Goal: Task Accomplishment & Management: Manage account settings

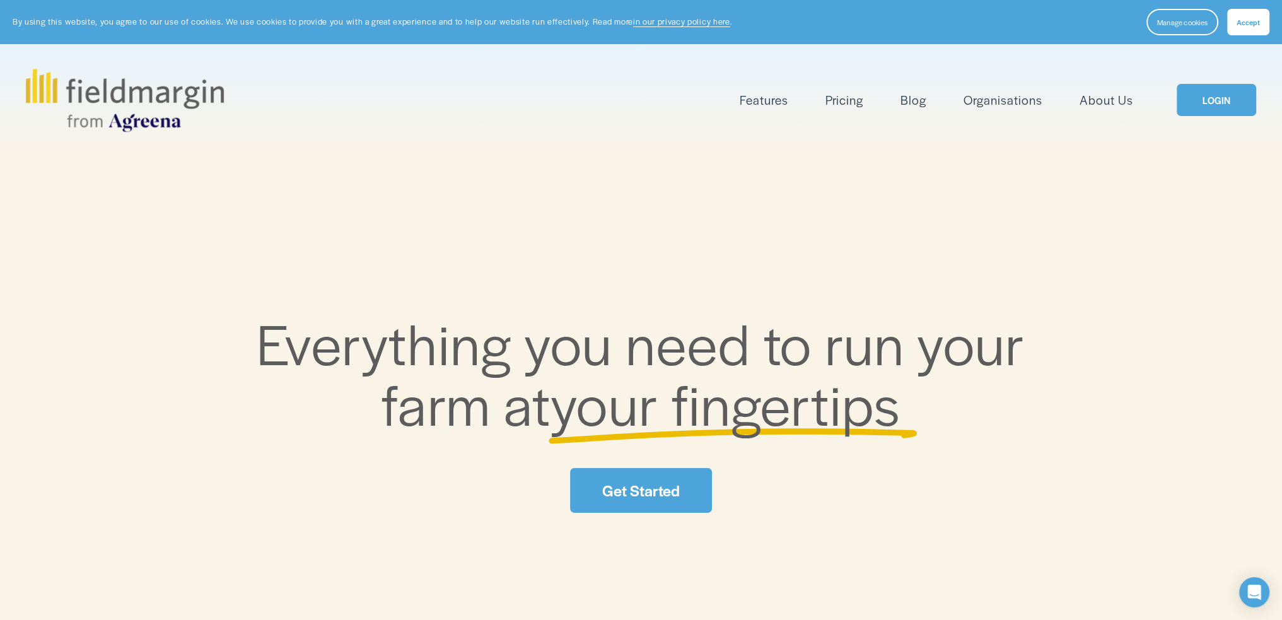
click at [1216, 96] on link "LOGIN" at bounding box center [1216, 100] width 79 height 32
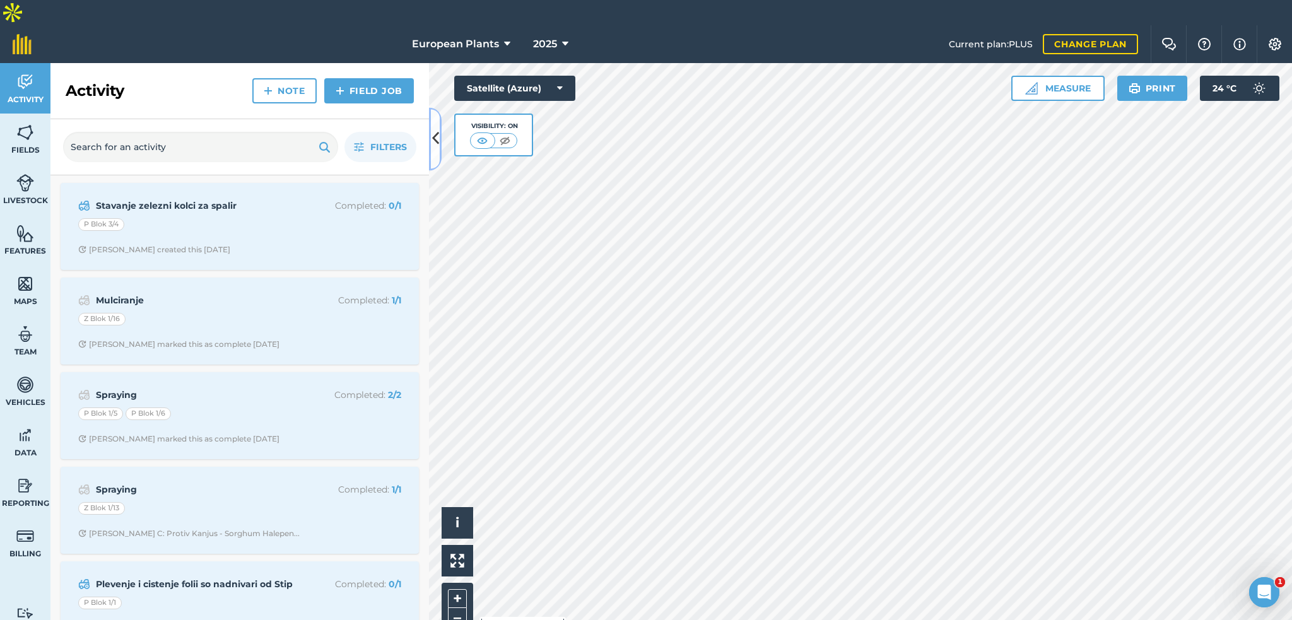
click at [440, 148] on button at bounding box center [435, 138] width 13 height 63
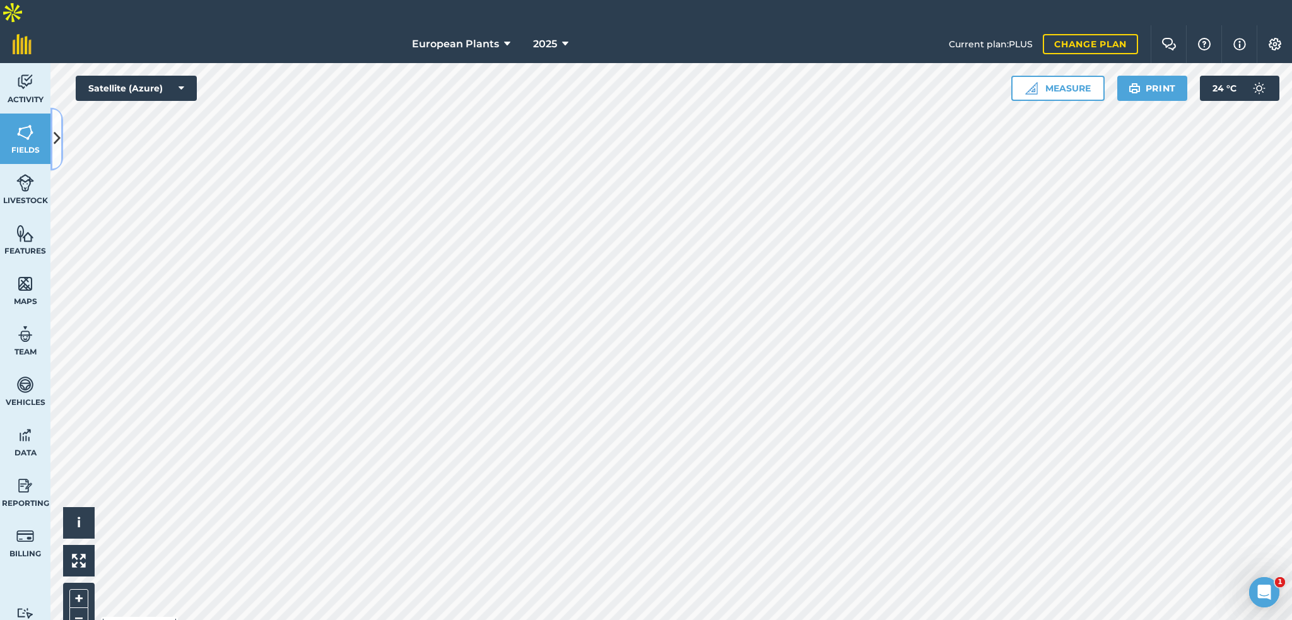
click at [52, 146] on button at bounding box center [56, 138] width 13 height 63
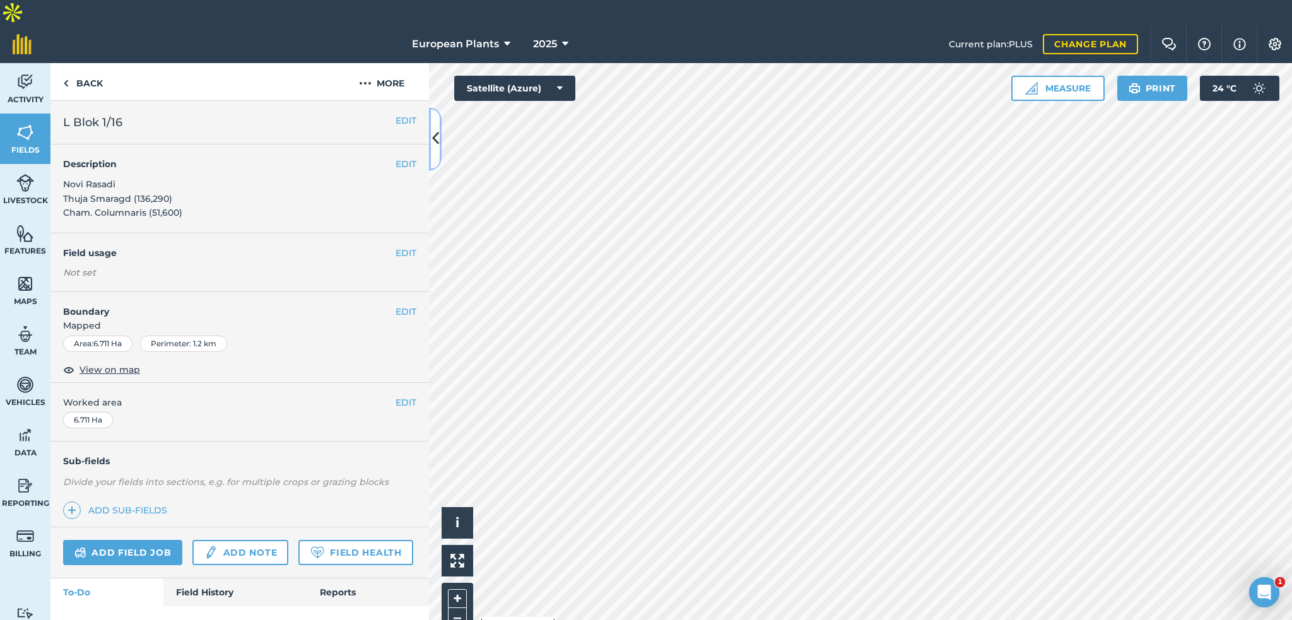
click at [438, 145] on icon at bounding box center [435, 139] width 7 height 22
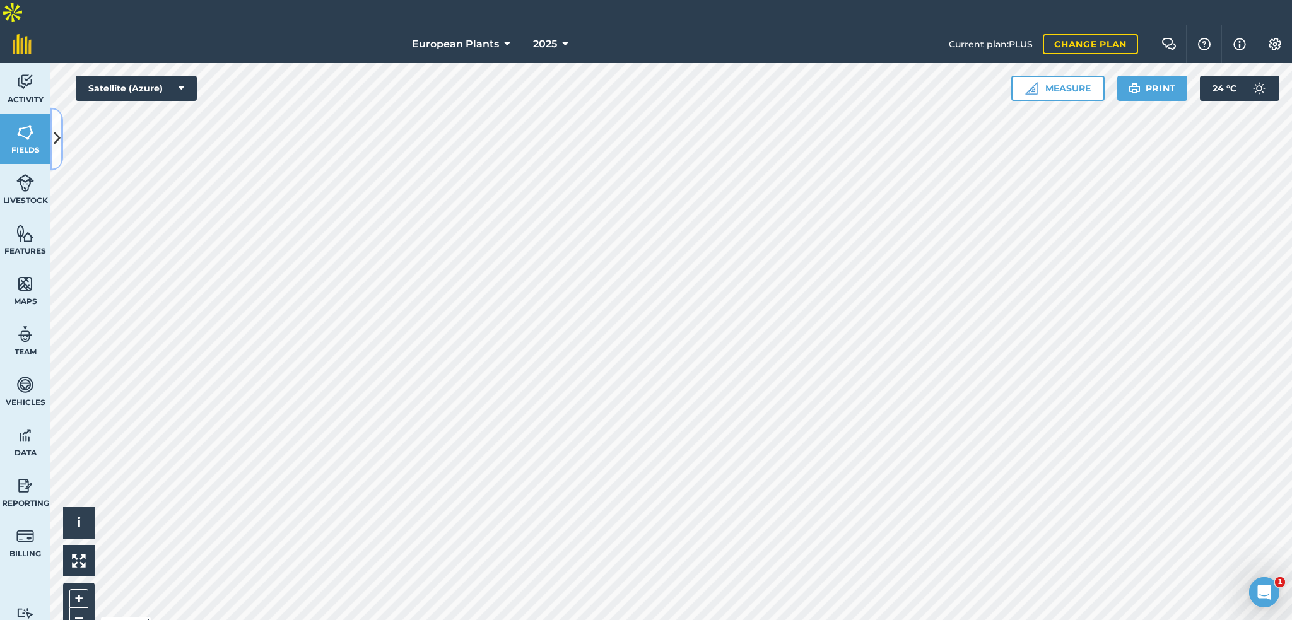
click at [59, 136] on icon at bounding box center [57, 139] width 7 height 22
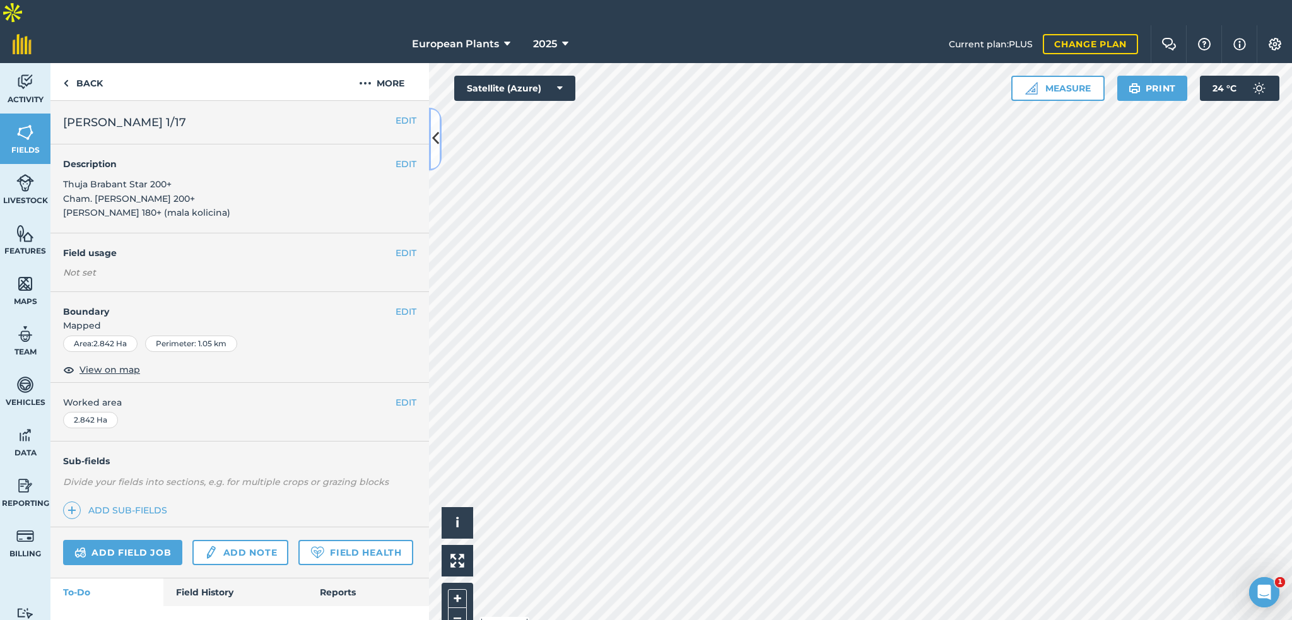
click at [434, 133] on icon at bounding box center [435, 139] width 7 height 22
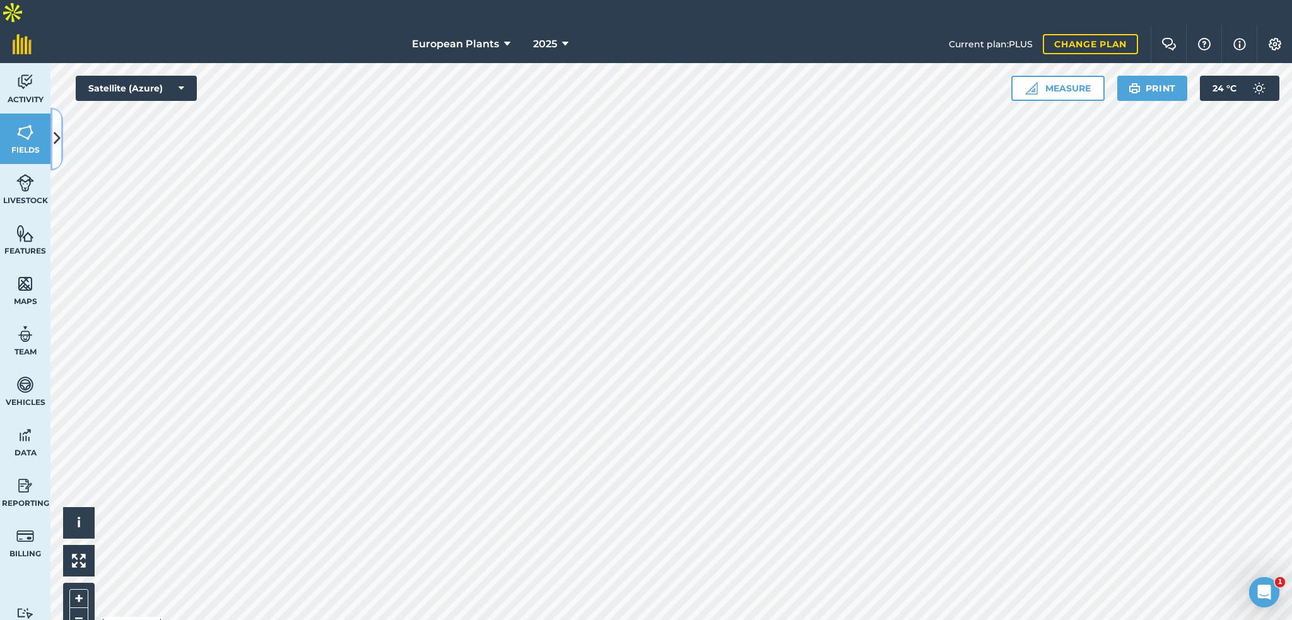
click at [51, 136] on button at bounding box center [56, 138] width 13 height 63
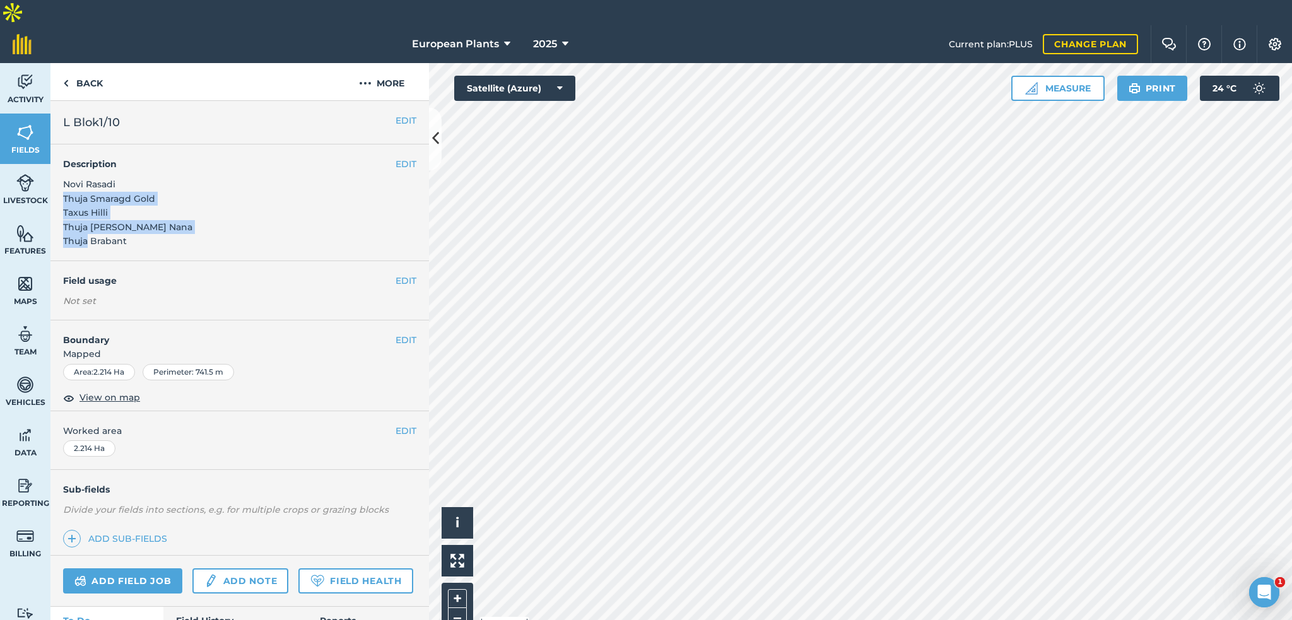
drag, startPoint x: 174, startPoint y: 211, endPoint x: 271, endPoint y: 345, distance: 165.3
click at [65, 173] on div "EDIT Description Novi Rasadi Thuja Smaragd Gold Taxus Hilli Thuja Aurea Nana Th…" at bounding box center [239, 202] width 378 height 117
drag, startPoint x: 124, startPoint y: 214, endPoint x: 62, endPoint y: 168, distance: 77.0
click at [62, 168] on div "EDIT Description Novi Rasadi Thuja Smaragd Gold Taxus Hilli Thuja Aurea Nana Th…" at bounding box center [239, 202] width 378 height 117
click at [132, 178] on span "Novi Rasadi Thuja Smaragd Gold Taxus Hilli Thuja Aurea Nana Thuja Brabant" at bounding box center [127, 212] width 129 height 68
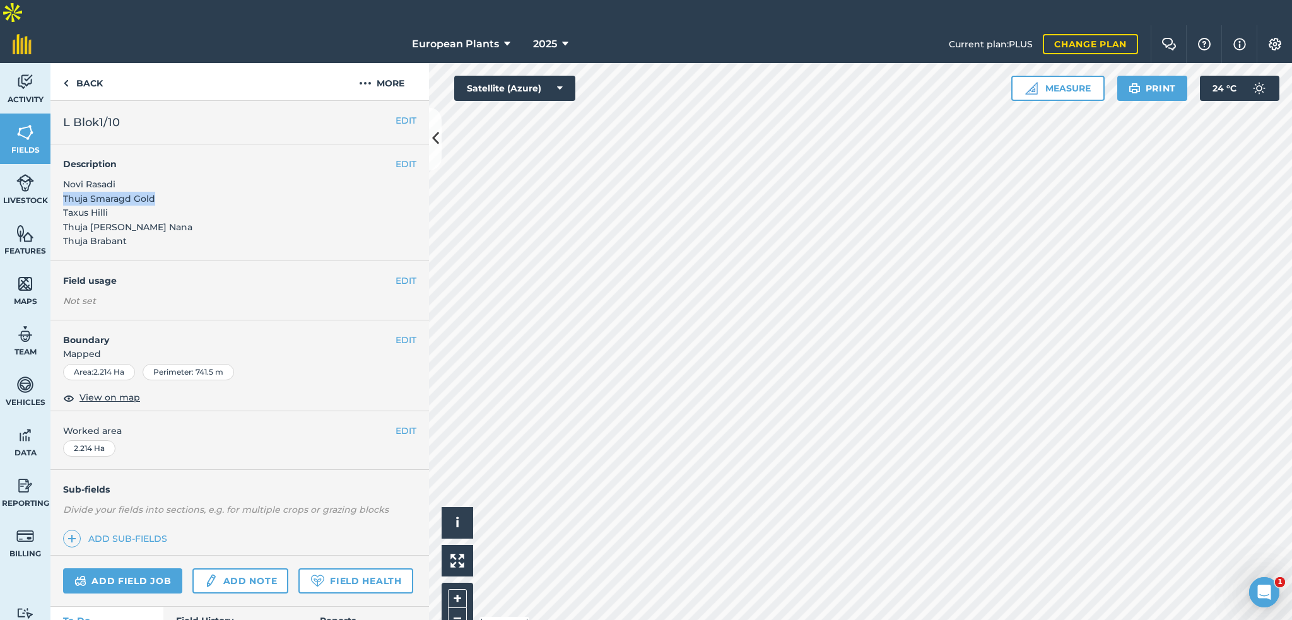
drag, startPoint x: 156, startPoint y: 172, endPoint x: 63, endPoint y: 171, distance: 93.3
click at [63, 171] on div "EDIT Description Novi Rasadi Thuja Smaragd Gold Taxus Hilli Thuja Aurea Nana Th…" at bounding box center [239, 202] width 378 height 117
drag, startPoint x: 141, startPoint y: 213, endPoint x: 61, endPoint y: 172, distance: 90.5
click at [61, 172] on div "EDIT Description Novi Rasadi Thuja Smaragd Gold Taxus Hilli Thuja Aurea Nana Th…" at bounding box center [239, 202] width 378 height 117
click at [61, 169] on div "EDIT Description Novi Rasadi Thuja Smaragd Gold Taxus Hilli Thuja Aurea Nana Th…" at bounding box center [239, 202] width 378 height 117
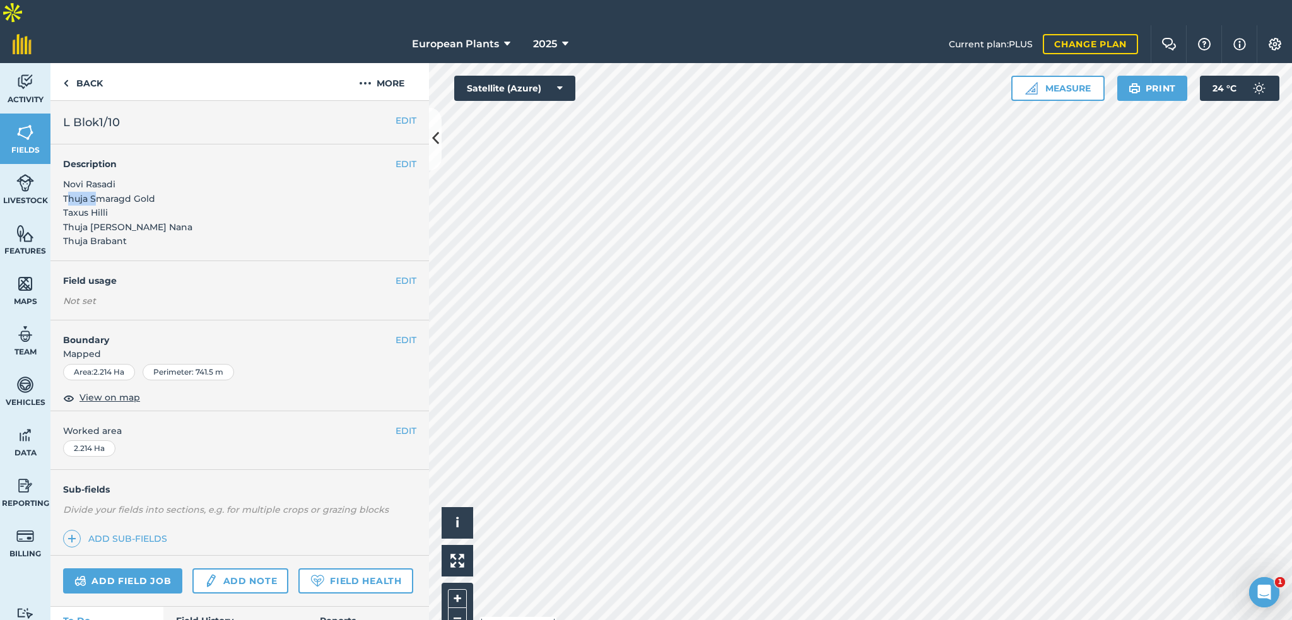
drag, startPoint x: 66, startPoint y: 171, endPoint x: 93, endPoint y: 178, distance: 28.8
click at [93, 178] on div "EDIT Description Novi Rasadi Thuja Smaragd Gold Taxus Hilli Thuja Aurea Nana Th…" at bounding box center [239, 202] width 378 height 117
click at [107, 186] on span "Novi Rasadi Thuja Smaragd Gold Taxus Hilli Thuja Aurea Nana Thuja Brabant" at bounding box center [127, 212] width 129 height 68
click at [395, 157] on button "EDIT" at bounding box center [405, 164] width 21 height 14
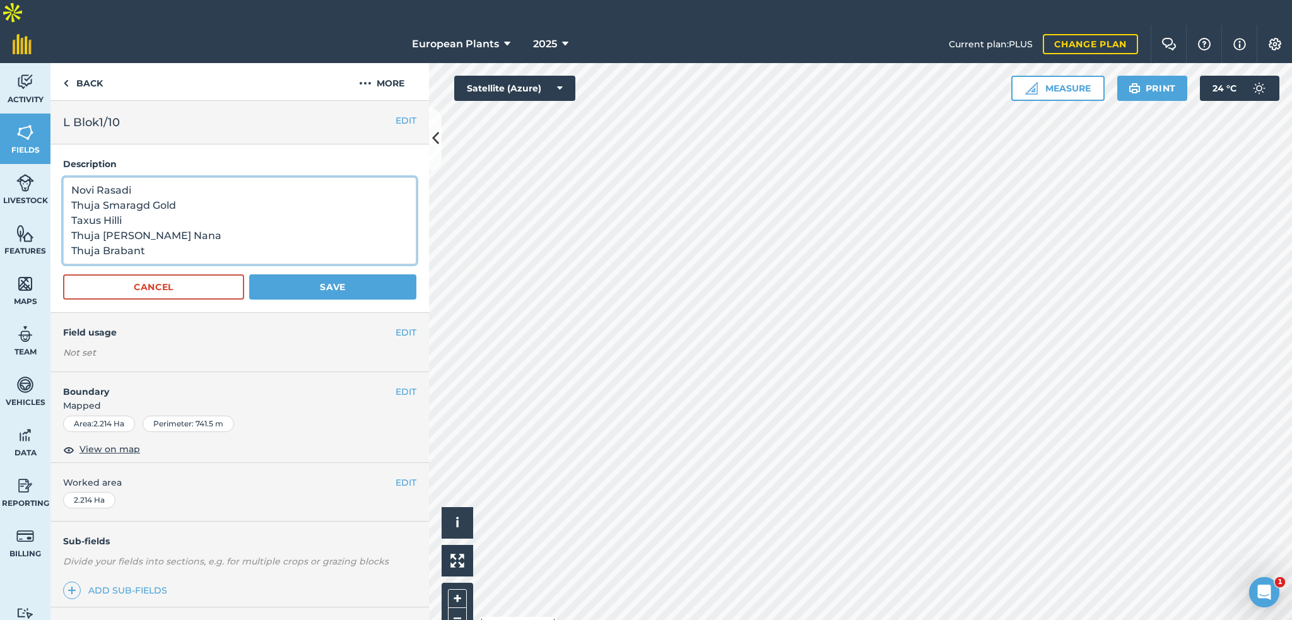
click at [217, 182] on textarea "Novi Rasadi Thuja Smaragd Gold Taxus Hilli Thuja Aurea Nana Thuja Brabant" at bounding box center [239, 220] width 353 height 87
click at [203, 189] on textarea "Novi Rasadi Thuja Smaragd Gold ( Taxus Hilli Thuja Aurea Nana Thuja Brabant" at bounding box center [239, 220] width 353 height 87
click at [198, 177] on textarea "Novi Rasadi Thuja Smaragd Gold ( Taxus Hilli Thuja Aurea Nana Thuja Brabant" at bounding box center [239, 220] width 353 height 87
type textarea "Novi Rasadi Thuja Smaragd Gold (6420) Taxus Hilli (12840) Thuja Aurea Nana (112…"
click at [361, 274] on button "Save" at bounding box center [332, 286] width 167 height 25
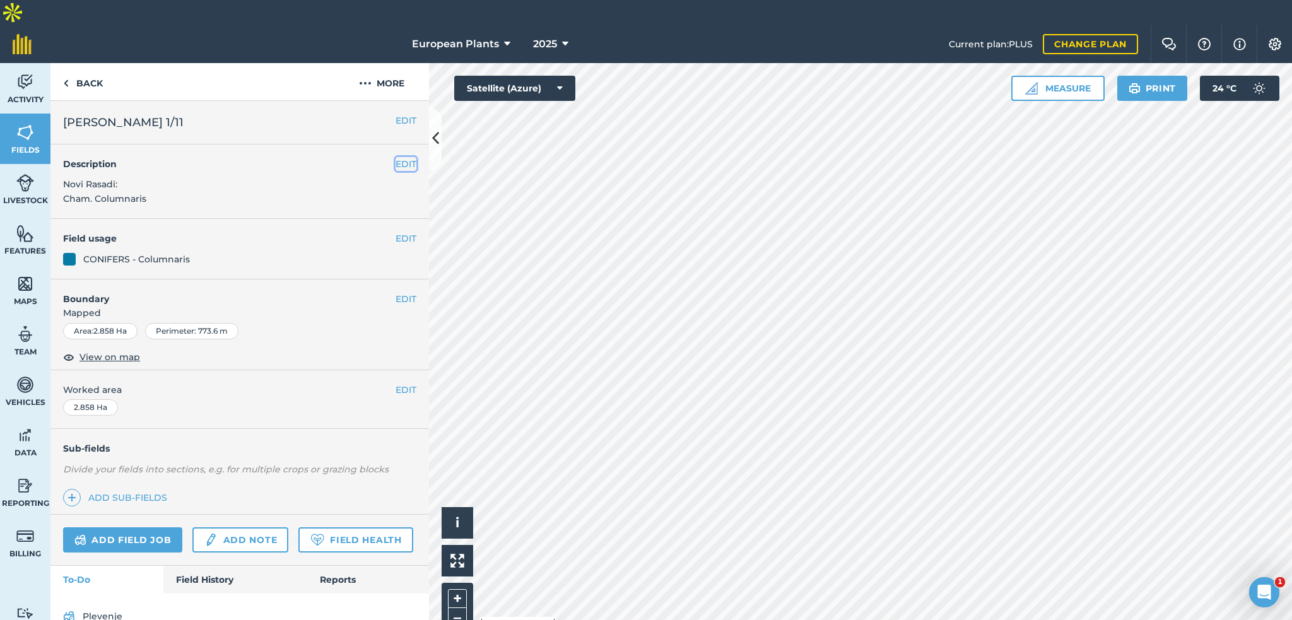
click at [396, 157] on button "EDIT" at bounding box center [405, 164] width 21 height 14
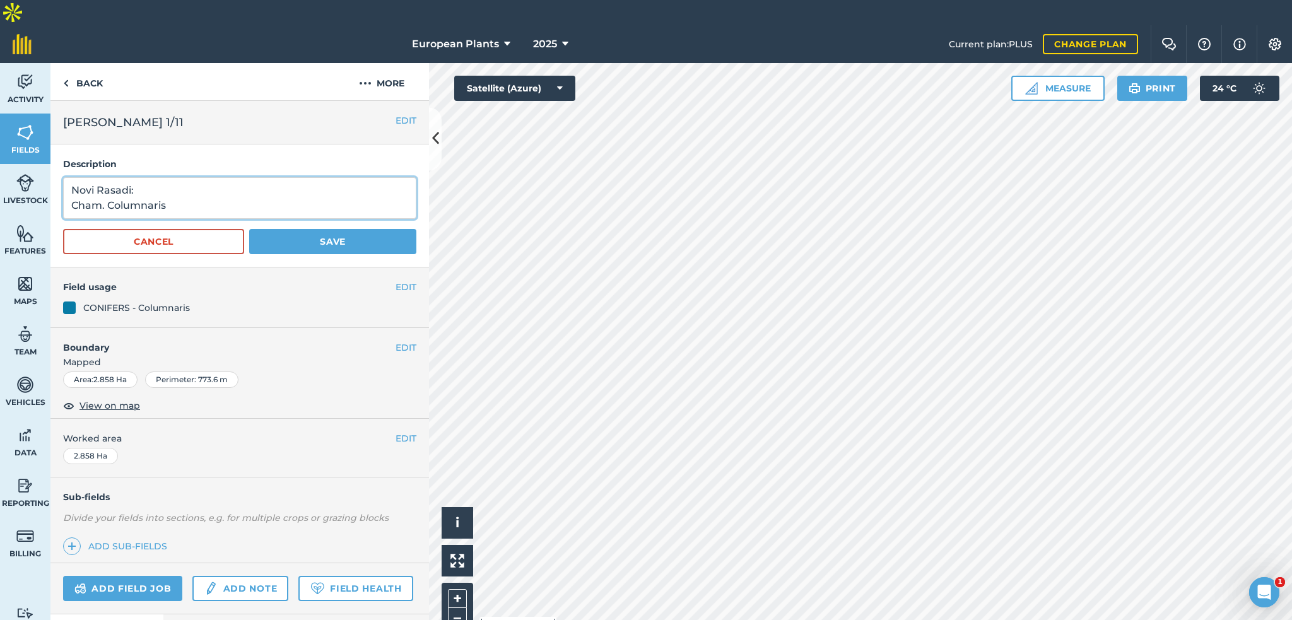
click at [209, 182] on textarea "Novi Rasadi: Cham. Columnaris" at bounding box center [239, 198] width 353 height 42
type textarea "Novi Rasadi: Cham. Columnaris (67640)"
click at [318, 229] on button "Save" at bounding box center [332, 241] width 167 height 25
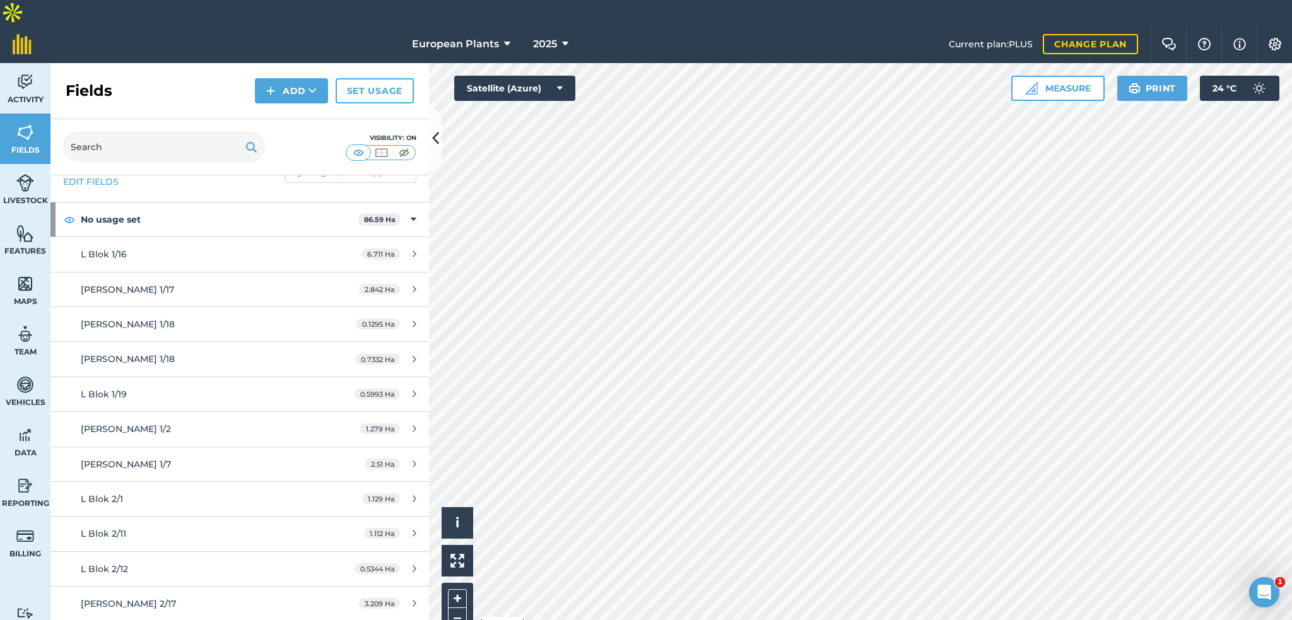
scroll to position [63, 0]
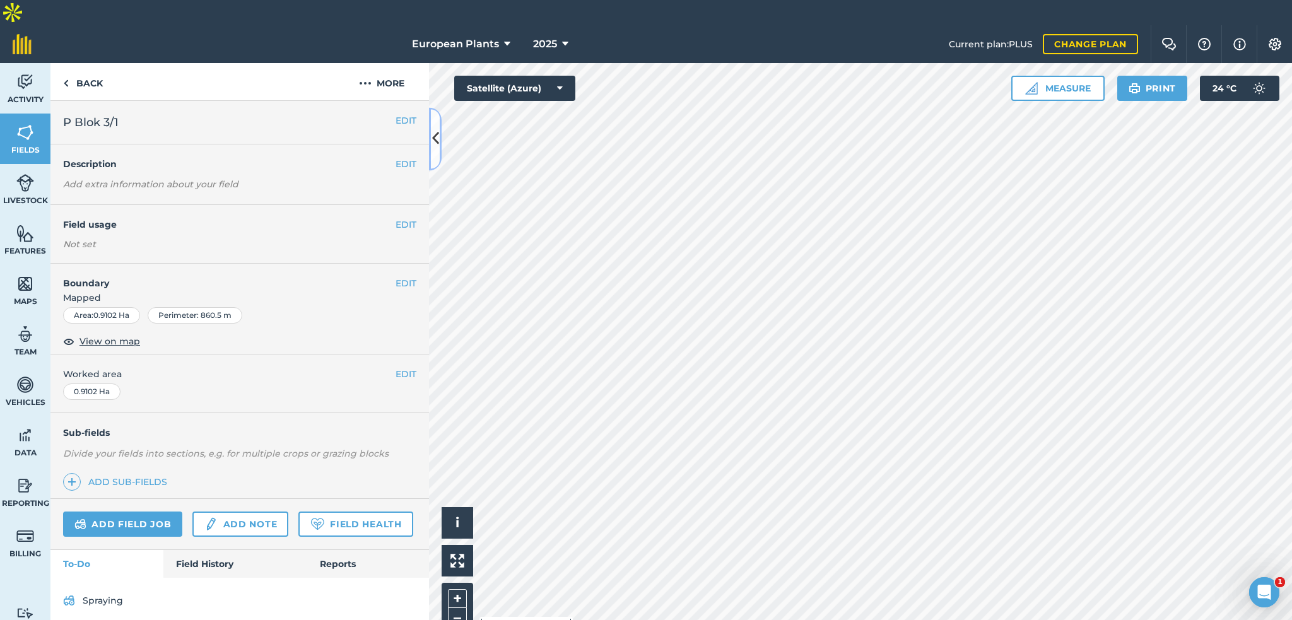
click at [439, 147] on button at bounding box center [435, 138] width 13 height 63
